Goal: Information Seeking & Learning: Understand process/instructions

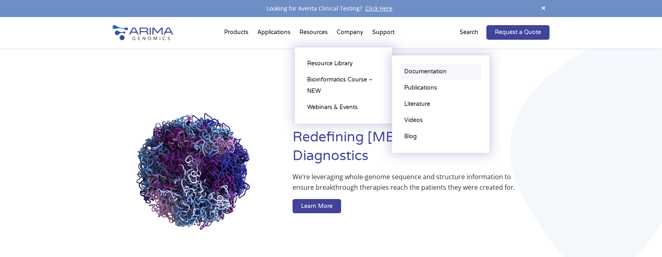
click at [418, 70] on link "Documentation" at bounding box center [440, 72] width 81 height 16
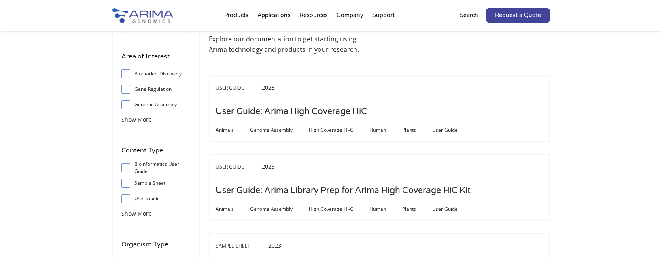
scroll to position [65, 0]
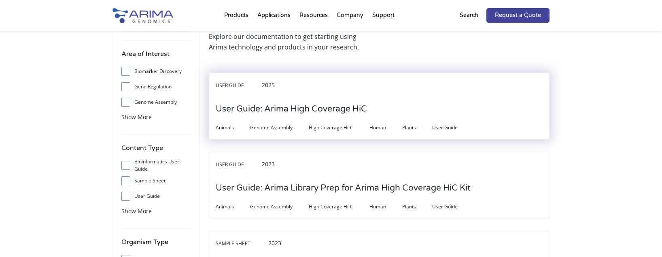
click at [336, 110] on h3 "User Guide: Arima High Coverage HiC" at bounding box center [291, 108] width 151 height 25
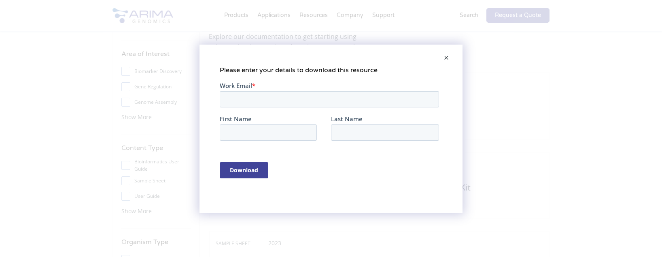
scroll to position [0, 0]
click at [447, 59] on span at bounding box center [446, 58] width 16 height 19
